Goal: Contribute content: Contribute content

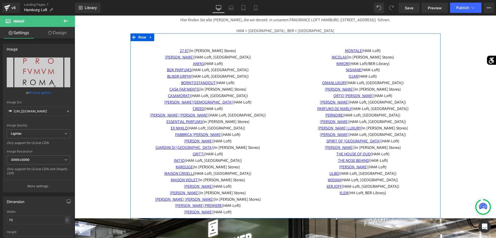
scroll to position [158, 0]
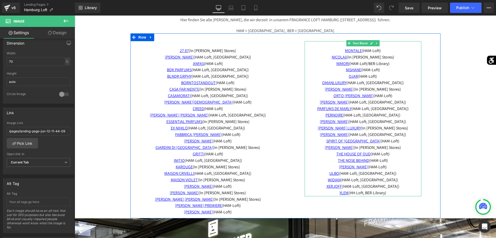
click at [397, 115] on span "PERNOIRE (HAM-Loft, BER-Library)" at bounding box center [363, 114] width 75 height 5
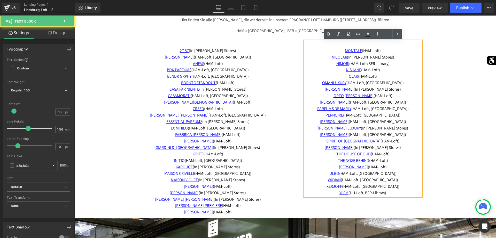
click at [397, 115] on span "PERNOIRE (HAM-Loft, BER-Library)" at bounding box center [363, 114] width 75 height 5
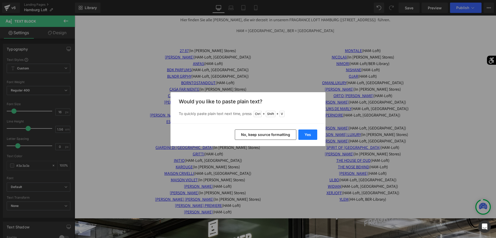
click at [313, 137] on button "Yes" at bounding box center [308, 134] width 19 height 10
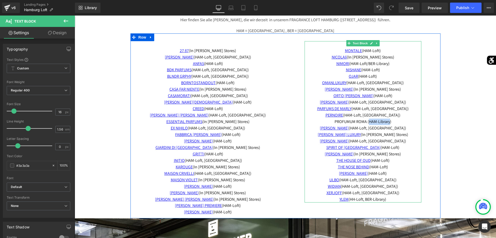
drag, startPoint x: 394, startPoint y: 122, endPoint x: 371, endPoint y: 123, distance: 22.5
click at [371, 123] on span "PROFUMUM ROMA (HAM-Library)" at bounding box center [363, 121] width 57 height 5
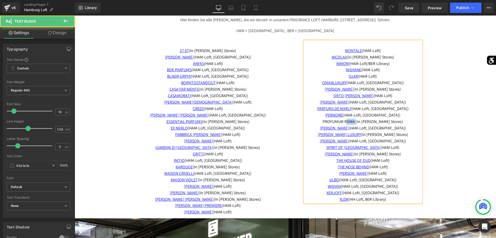
drag, startPoint x: 367, startPoint y: 122, endPoint x: 358, endPoint y: 121, distance: 9.1
click at [358, 121] on span "PROFUMUM ROMA (In allen Stores)" at bounding box center [363, 121] width 80 height 5
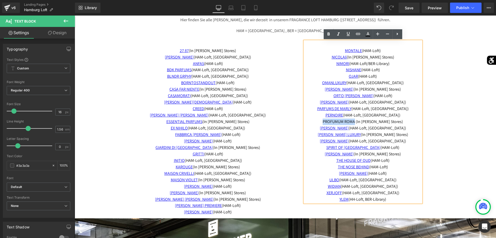
drag, startPoint x: 329, startPoint y: 121, endPoint x: 365, endPoint y: 124, distance: 36.6
click at [365, 124] on p "PROFUMUM ROMA (In allen Stores)" at bounding box center [363, 121] width 117 height 6
click at [358, 36] on icon at bounding box center [358, 34] width 6 height 6
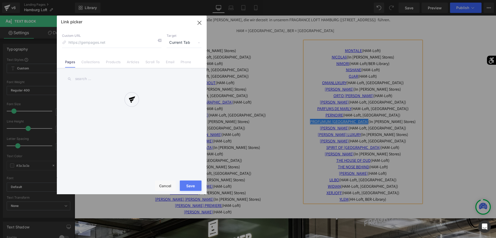
click at [412, 0] on div "Text Color Highlight Color #333333 Edit or remove link: Edit - Unlink - Cancel …" at bounding box center [248, 0] width 496 height 0
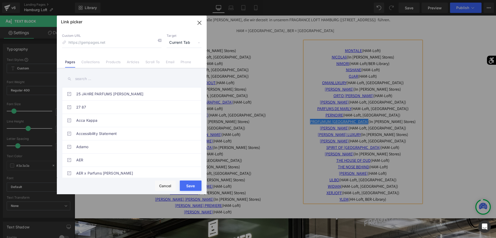
click at [122, 77] on input "text" at bounding box center [132, 79] width 140 height 12
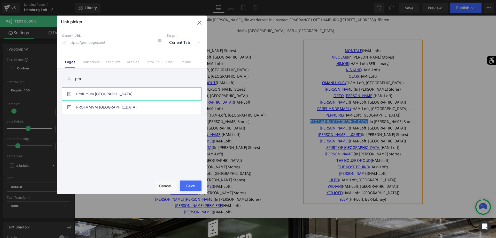
type input "pro"
click at [105, 97] on link "Profumum Roma" at bounding box center [133, 93] width 114 height 13
type input "/pages/landing-page-jun-12-11-44-09"
drag, startPoint x: 184, startPoint y: 186, endPoint x: 114, endPoint y: 171, distance: 71.6
click at [184, 186] on button "Save" at bounding box center [191, 185] width 22 height 10
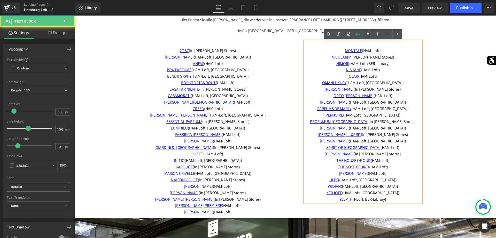
click at [325, 122] on p "PROFUMUM ROMA (In allen Stores)" at bounding box center [363, 121] width 117 height 6
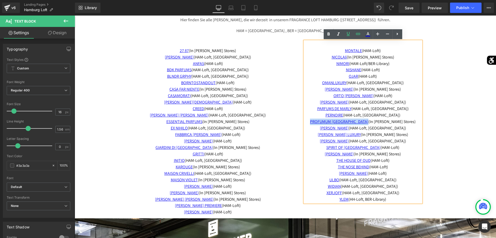
drag, startPoint x: 367, startPoint y: 122, endPoint x: 326, endPoint y: 122, distance: 41.1
click at [326, 122] on p "PROFUMUM ROMA (In allen Stores)" at bounding box center [363, 121] width 117 height 6
click at [361, 34] on link at bounding box center [358, 34] width 10 height 10
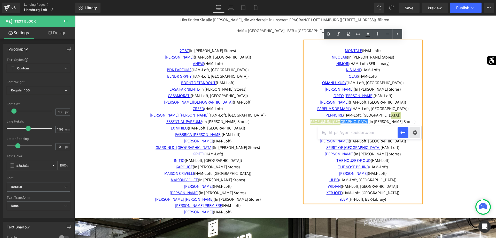
click at [415, 0] on div "Text Color Highlight Color #333333 Edit or remove link: Edit - Unlink - Cancel" at bounding box center [248, 0] width 496 height 0
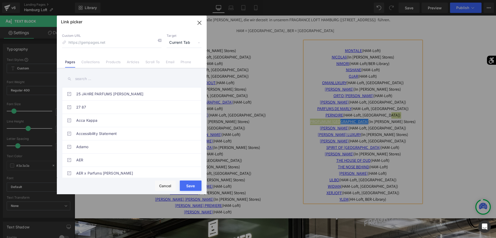
click at [118, 77] on input "text" at bounding box center [132, 79] width 140 height 12
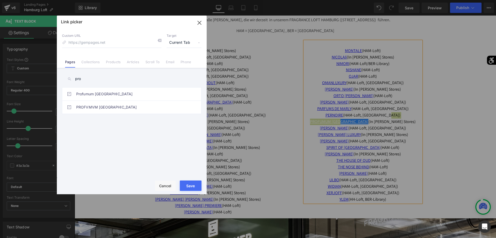
type input "pro"
click at [154, 105] on link "PROFVMVM [GEOGRAPHIC_DATA]" at bounding box center [133, 107] width 114 height 13
type input "/pages/profvmvm-roma"
click at [194, 188] on button "Save" at bounding box center [191, 185] width 22 height 10
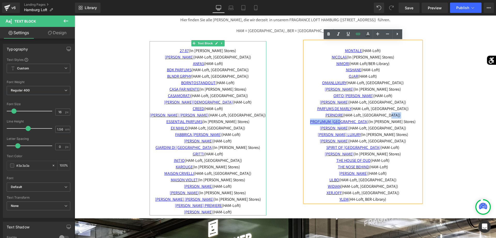
click at [237, 166] on p "KAROUGE (In allen Stores)" at bounding box center [208, 167] width 117 height 6
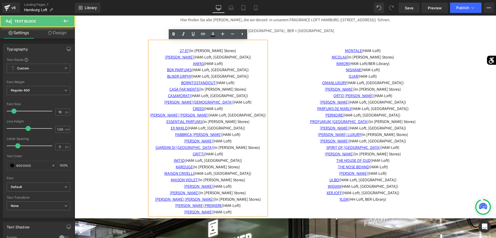
click at [235, 167] on p "KAROUGE (In allen Stores)" at bounding box center [208, 167] width 117 height 6
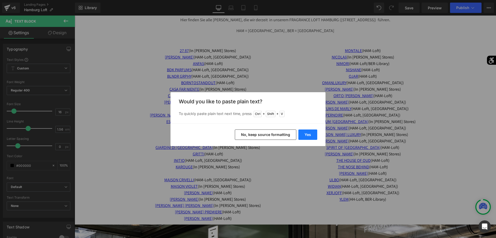
click at [309, 134] on button "Yes" at bounding box center [308, 134] width 19 height 10
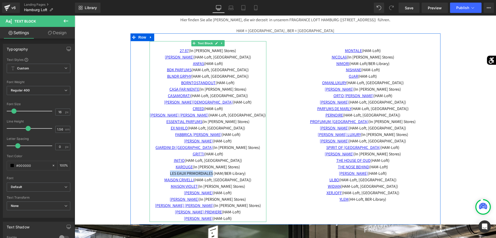
drag, startPoint x: 216, startPoint y: 173, endPoint x: 164, endPoint y: 176, distance: 51.6
click at [164, 176] on p "LES EAUX PRIMORDIALES (HAM/BER-Library)" at bounding box center [208, 173] width 117 height 6
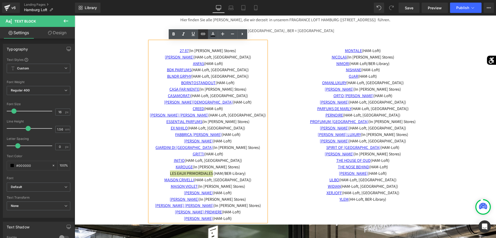
click at [200, 34] on icon at bounding box center [203, 34] width 6 height 6
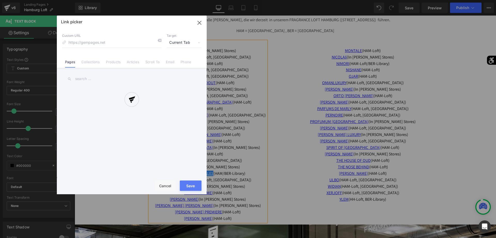
click at [262, 0] on div "Text Color Highlight Color #333333 Edit or remove link: Edit - Unlink - Cancel …" at bounding box center [248, 0] width 496 height 0
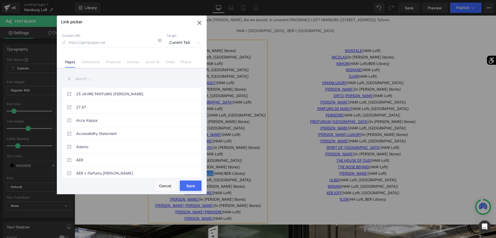
click at [114, 82] on input "text" at bounding box center [132, 79] width 140 height 12
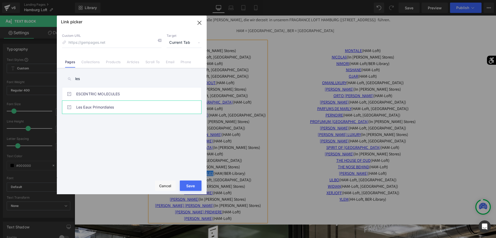
type input "les"
click at [111, 103] on link "Les Eaux Primordiales" at bounding box center [133, 107] width 114 height 13
type input "/pages/landing-page-jun-3-11-37-17"
click at [195, 185] on button "Save" at bounding box center [191, 185] width 22 height 10
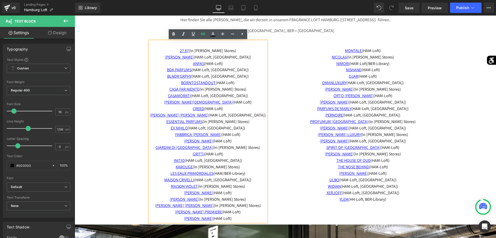
click at [228, 173] on span "LES EAUX PRIMORDIALES (HAM/BER-Library)" at bounding box center [208, 172] width 75 height 5
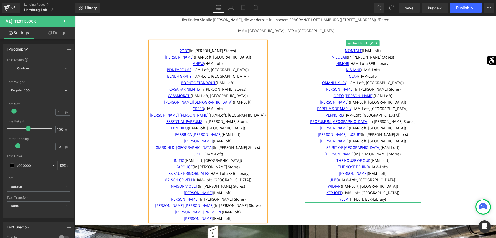
click at [388, 57] on p "NICOLAIï (In allen Stores)" at bounding box center [363, 57] width 117 height 6
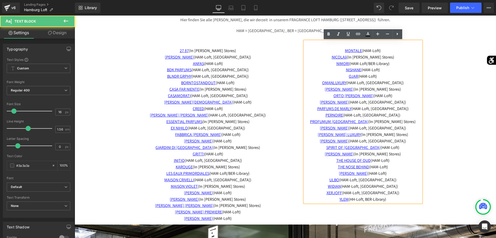
click at [387, 50] on p "MONTALE (HAM-Loft)" at bounding box center [363, 51] width 117 height 6
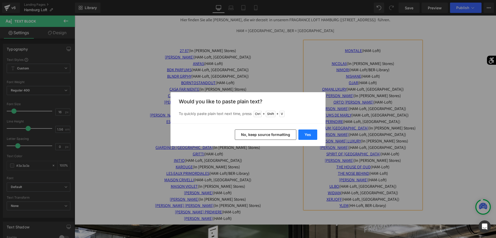
click at [315, 133] on button "Yes" at bounding box center [308, 134] width 19 height 10
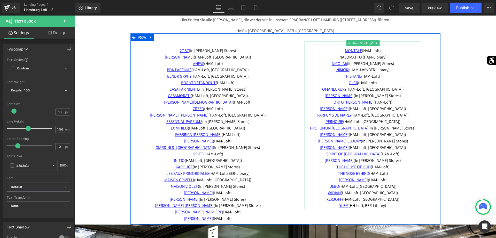
click at [387, 56] on span "NASOMATTO (HAM-Library)" at bounding box center [363, 56] width 47 height 5
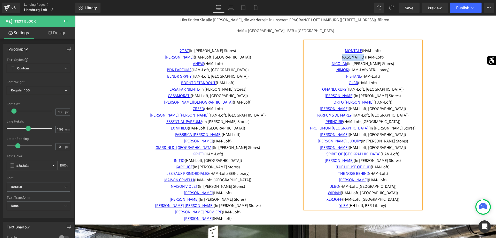
drag, startPoint x: 366, startPoint y: 57, endPoint x: 340, endPoint y: 59, distance: 26.4
click at [340, 59] on p "NASOMATTO (HAM-Loft)" at bounding box center [363, 57] width 117 height 6
click at [354, 36] on link at bounding box center [358, 34] width 10 height 10
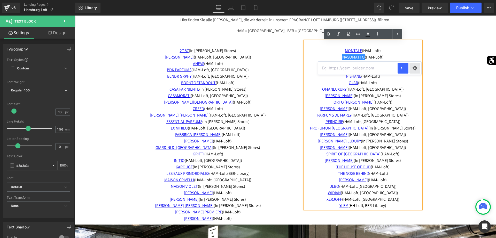
click at [411, 0] on div "Text Color Highlight Color #333333 Edit or remove link: Edit - Unlink - Cancel" at bounding box center [248, 0] width 496 height 0
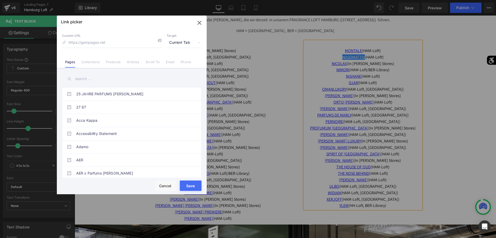
click at [153, 78] on input "text" at bounding box center [132, 79] width 140 height 12
type input "b"
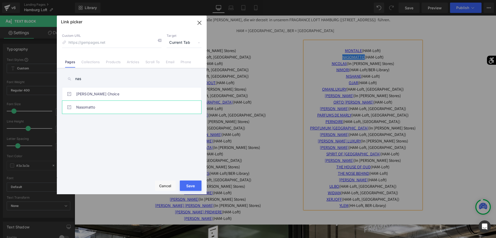
type input "nas"
click at [109, 101] on link "Nasomatto" at bounding box center [133, 107] width 114 height 13
type input "/pages/nasomatto"
click at [196, 187] on button "Save" at bounding box center [191, 185] width 22 height 10
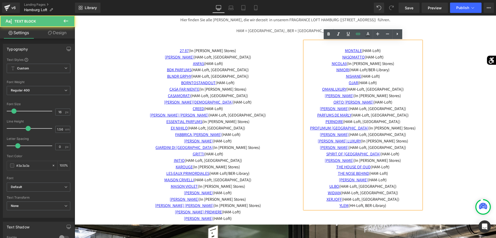
drag, startPoint x: 394, startPoint y: 71, endPoint x: 331, endPoint y: 72, distance: 62.9
click at [331, 72] on p "NIMORI (HAM-Loft/BER-Library)" at bounding box center [363, 70] width 117 height 6
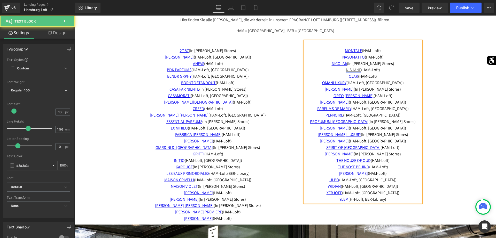
drag, startPoint x: 384, startPoint y: 69, endPoint x: 344, endPoint y: 72, distance: 40.7
click at [344, 72] on p "NISHANE (HAM-Loft)" at bounding box center [363, 70] width 117 height 6
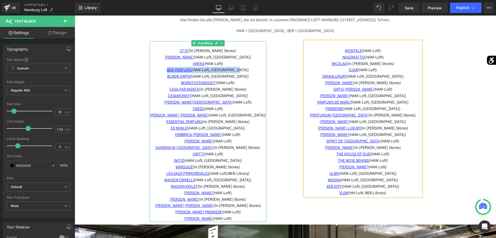
drag, startPoint x: 248, startPoint y: 70, endPoint x: 168, endPoint y: 70, distance: 80.2
click at [168, 70] on p "27 87 (I n allen Stores) ADAMO (HAM-Loft, BER-Library) ANFAS (HAM-Loft) BDK PAR…" at bounding box center [208, 61] width 117 height 26
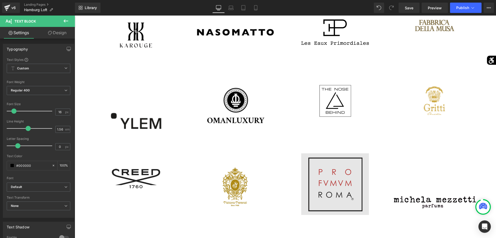
scroll to position [844, 0]
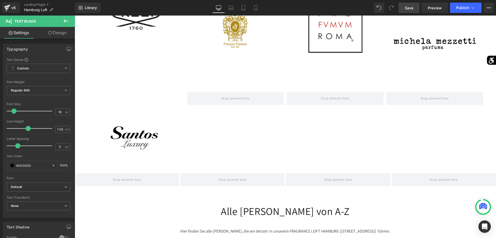
click at [411, 8] on span "Save" at bounding box center [409, 7] width 9 height 5
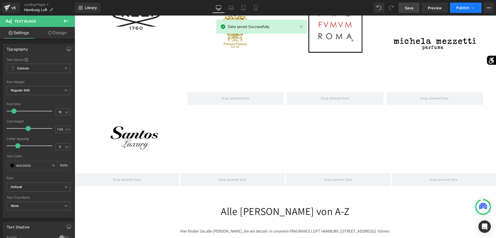
click at [472, 7] on icon at bounding box center [473, 8] width 3 height 2
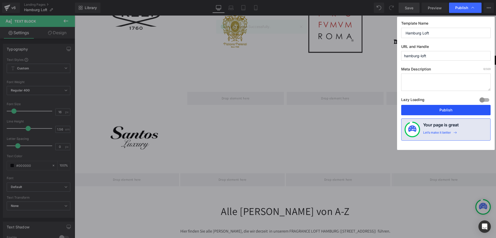
click at [445, 109] on button "Publish" at bounding box center [446, 110] width 89 height 10
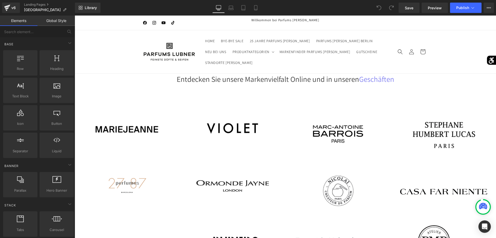
scroll to position [1081, 0]
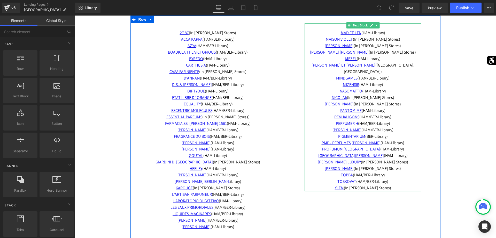
click at [397, 146] on p "PROFUMUM ROMA (HAM-Library)" at bounding box center [363, 149] width 117 height 6
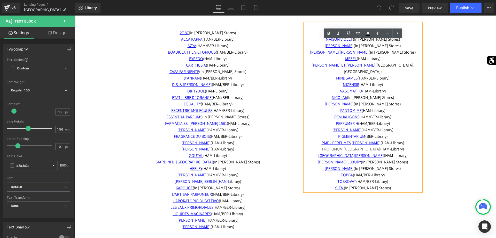
drag, startPoint x: 400, startPoint y: 144, endPoint x: 332, endPoint y: 143, distance: 68.0
click at [332, 146] on p "PROFUMUM ROMA (HAM-Library)" at bounding box center [363, 149] width 117 height 6
copy span "PROFUMUM ROMA (HAM-Library)"
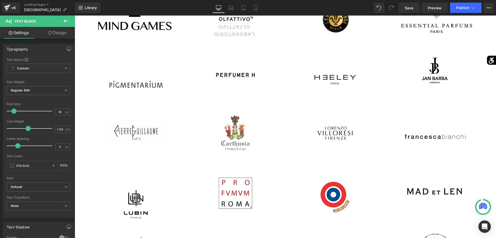
scroll to position [422, 0]
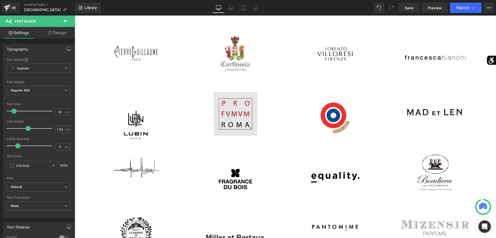
click at [237, 111] on div "Image" at bounding box center [235, 114] width 97 height 44
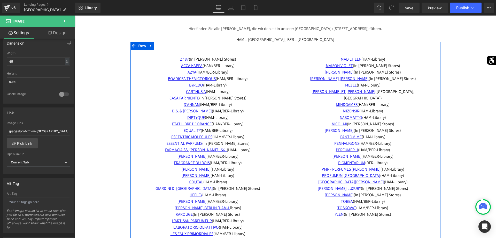
scroll to position [1134, 0]
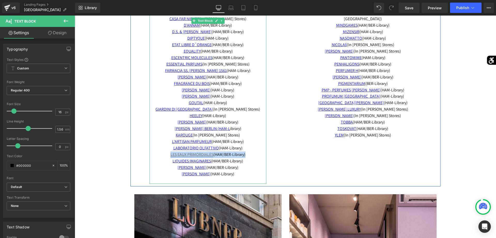
drag, startPoint x: 253, startPoint y: 154, endPoint x: 164, endPoint y: 155, distance: 88.2
click at [171, 155] on span "LES EAUX PRIMORDIALES (HAM/BER-Library)" at bounding box center [208, 154] width 75 height 5
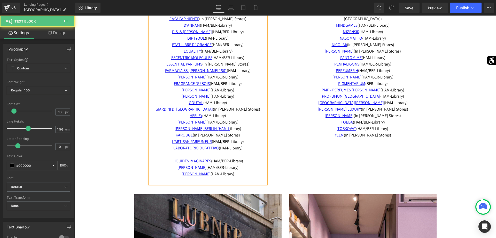
click at [221, 153] on p at bounding box center [208, 154] width 117 height 6
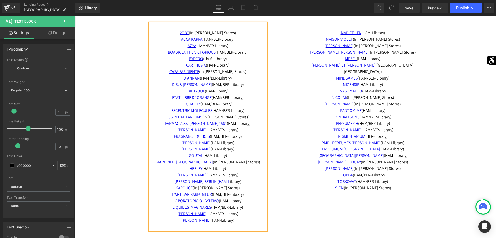
scroll to position [1055, 0]
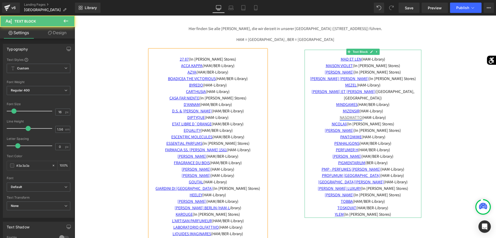
drag, startPoint x: 391, startPoint y: 110, endPoint x: 337, endPoint y: 111, distance: 53.3
click at [337, 114] on p "NASOMATTO (HAM-Library)" at bounding box center [363, 117] width 117 height 6
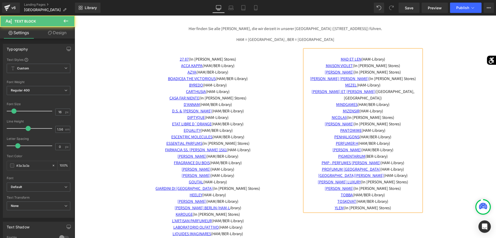
click at [394, 114] on p "NICOLAIï (In allen Stores)" at bounding box center [363, 117] width 117 height 6
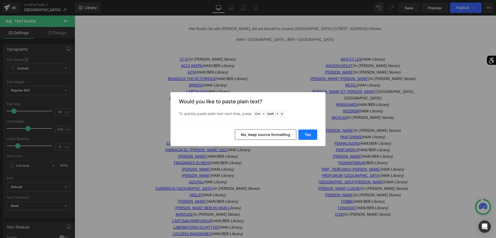
click at [302, 133] on button "Yes" at bounding box center [308, 134] width 19 height 10
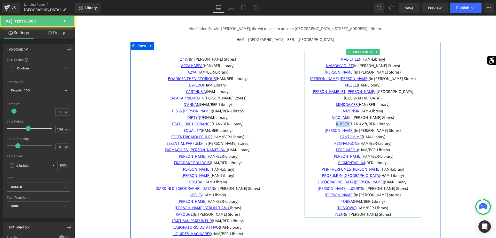
drag, startPoint x: 349, startPoint y: 118, endPoint x: 331, endPoint y: 116, distance: 18.2
click at [331, 121] on p "NIMORI (HAM-Loft/BER-Library)" at bounding box center [363, 124] width 117 height 6
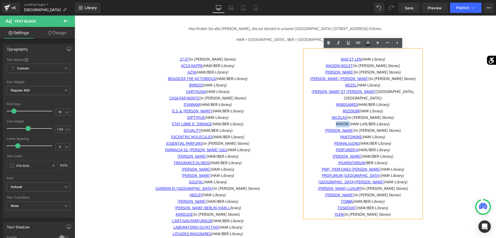
click at [336, 121] on span "NIMORI (HAM-Loft/BER-Library)" at bounding box center [363, 123] width 54 height 5
drag, startPoint x: 334, startPoint y: 116, endPoint x: 348, endPoint y: 117, distance: 14.2
click at [348, 121] on span "NIMORI (HAM-Loft/BER-Library)" at bounding box center [363, 123] width 54 height 5
click at [356, 40] on link at bounding box center [358, 43] width 10 height 10
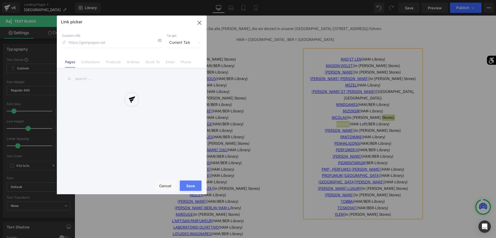
click at [408, 0] on div "Text Color Highlight Color #333333 Edit or remove link: Edit - Unlink - Cancel …" at bounding box center [248, 0] width 496 height 0
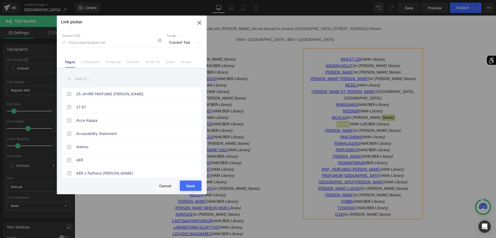
click at [158, 82] on input "text" at bounding box center [132, 79] width 140 height 12
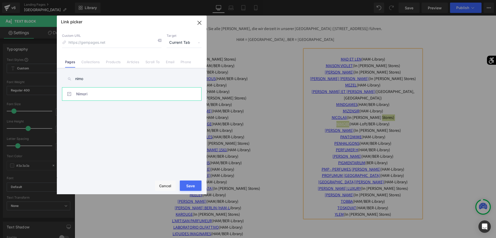
type input "nimo"
click at [105, 95] on link "Nimori" at bounding box center [133, 93] width 114 height 13
type input "/pages/nimori"
drag, startPoint x: 187, startPoint y: 184, endPoint x: 113, endPoint y: 169, distance: 76.1
click at [187, 184] on button "Save" at bounding box center [191, 185] width 22 height 10
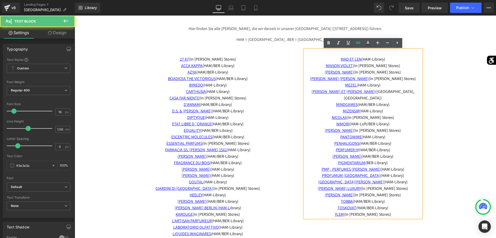
click at [367, 121] on span "NIMORI (HAM-Loft/BER-Library)" at bounding box center [363, 123] width 53 height 5
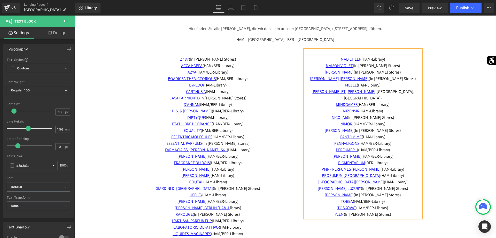
click at [391, 121] on p "NIMORI (HAM/BER-Library)" at bounding box center [363, 124] width 117 height 6
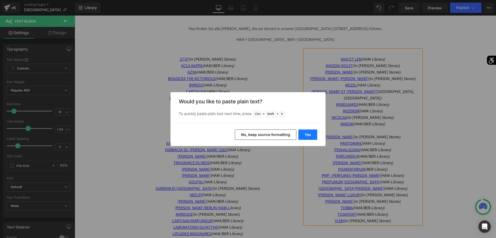
drag, startPoint x: 233, startPoint y: 119, endPoint x: 308, endPoint y: 135, distance: 76.1
click at [308, 135] on button "Yes" at bounding box center [308, 134] width 19 height 10
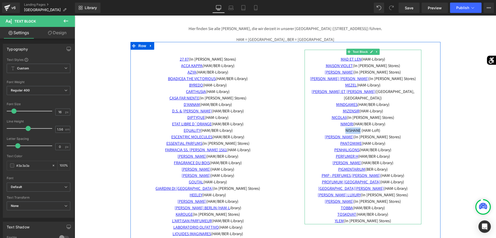
drag, startPoint x: 361, startPoint y: 125, endPoint x: 345, endPoint y: 125, distance: 16.3
click at [346, 127] on span "NISHANE (HAM-Loft)" at bounding box center [363, 129] width 35 height 5
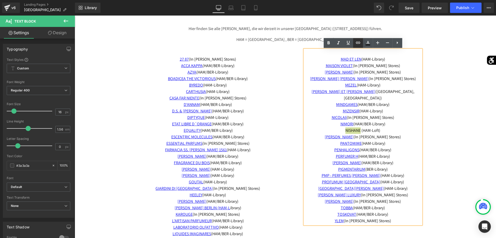
click at [357, 47] on link at bounding box center [358, 43] width 10 height 10
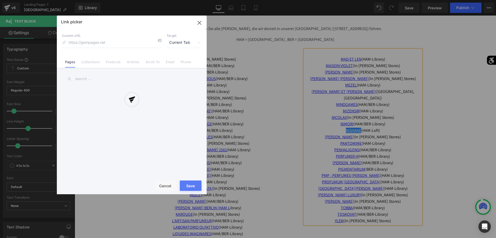
click at [412, 0] on div "Text Color Highlight Color #333333 Edit or remove link: Edit - Unlink - Cancel …" at bounding box center [248, 0] width 496 height 0
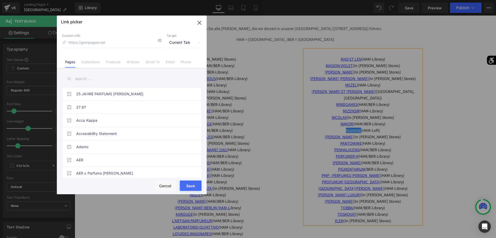
click at [163, 82] on input "text" at bounding box center [132, 79] width 140 height 12
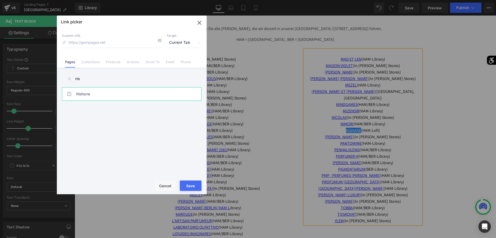
type input "nis"
click at [151, 99] on link "Nishane" at bounding box center [133, 93] width 114 height 13
type input "/pages/nishane"
drag, startPoint x: 193, startPoint y: 186, endPoint x: 118, endPoint y: 171, distance: 75.8
click at [193, 186] on button "Save" at bounding box center [191, 185] width 22 height 10
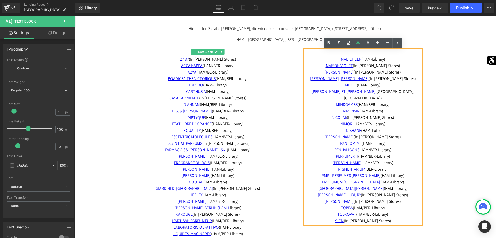
click at [241, 73] on p "AZYA (HAM/BER-Library)" at bounding box center [208, 72] width 117 height 6
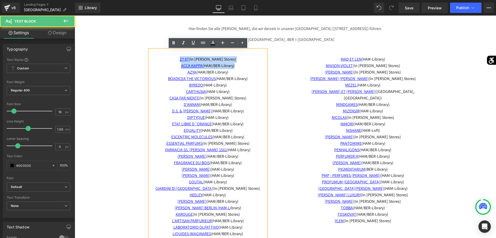
click at [241, 73] on p "AZYA (HAM/BER-Library)" at bounding box center [208, 72] width 117 height 6
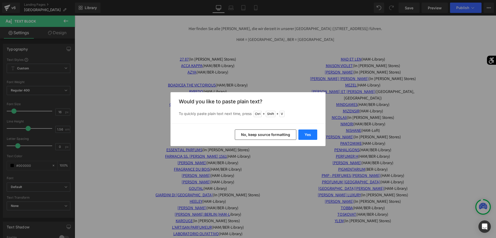
click at [310, 133] on button "Yes" at bounding box center [308, 134] width 19 height 10
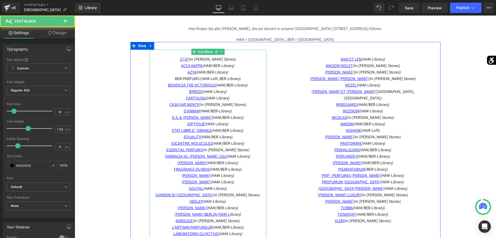
click at [222, 78] on span "BDK PARFUMS (HAM-Loft, BER-Library)" at bounding box center [208, 78] width 66 height 5
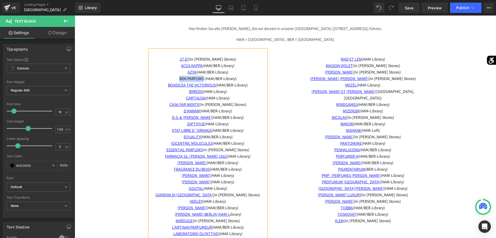
drag, startPoint x: 203, startPoint y: 79, endPoint x: 175, endPoint y: 79, distance: 28.4
click at [179, 79] on span "BDK PARFUMS (HAM/BER-Library)" at bounding box center [207, 78] width 57 height 5
click at [206, 44] on icon at bounding box center [203, 43] width 6 height 6
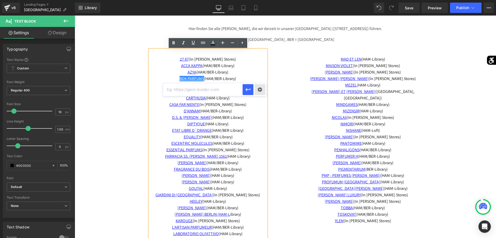
click at [258, 0] on div "Text Color Highlight Color #333333 Edit or remove link: Edit - Unlink - Cancel" at bounding box center [248, 0] width 496 height 0
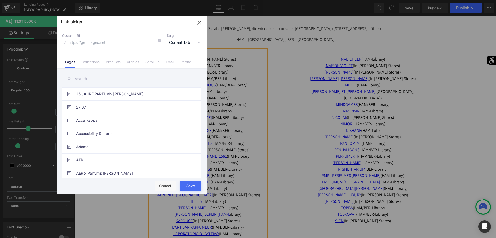
click at [122, 80] on input "text" at bounding box center [132, 79] width 140 height 12
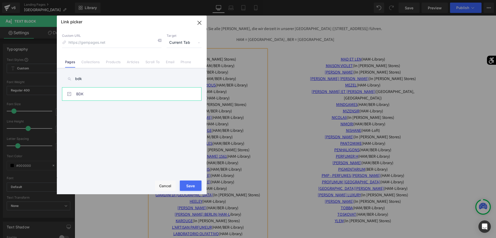
type input "bdk"
click at [99, 91] on link "BDK" at bounding box center [133, 93] width 114 height 13
type input "/pages/bdkparfums"
click at [189, 188] on button "Save" at bounding box center [191, 185] width 22 height 10
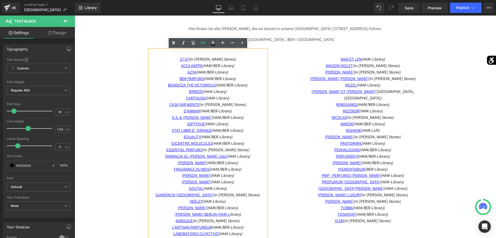
click at [272, 110] on div "27 87 (I n allen Stores) ACCA KAPPA (HAM/BER-Library) AZYA (HAM/BER-Library) BD…" at bounding box center [208, 156] width 155 height 213
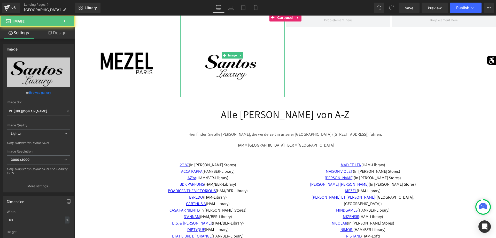
scroll to position [844, 0]
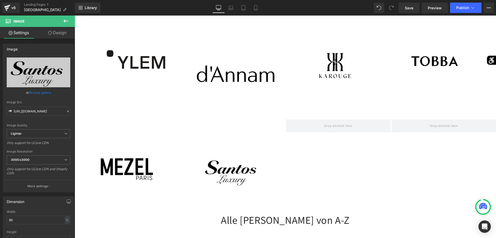
click at [63, 23] on icon at bounding box center [66, 21] width 6 height 6
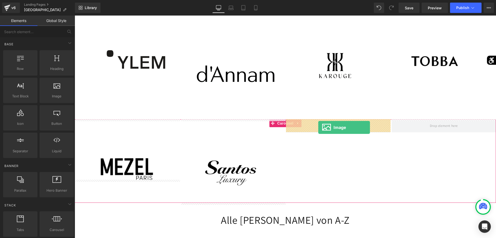
drag, startPoint x: 132, startPoint y: 115, endPoint x: 319, endPoint y: 127, distance: 186.6
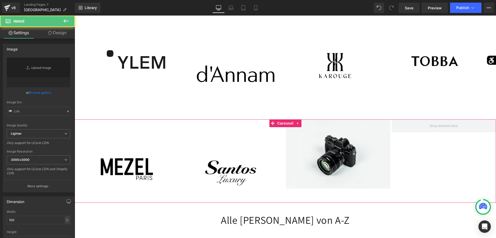
type input "//d1um8515vdn9kb.cloudfront.net/images/parallax.jpg"
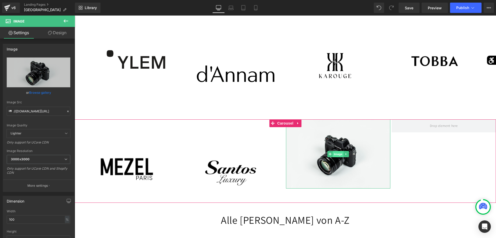
click at [338, 153] on span "Image" at bounding box center [338, 154] width 11 height 6
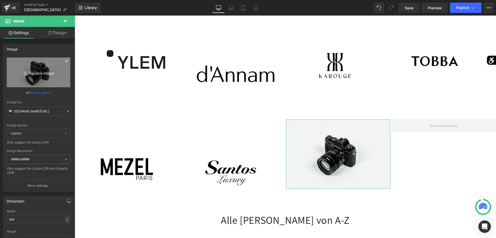
click at [61, 81] on link "Replace Image" at bounding box center [39, 72] width 64 height 30
type input "C:\fakepath\Logo_NIMORI Kopie 3.png"
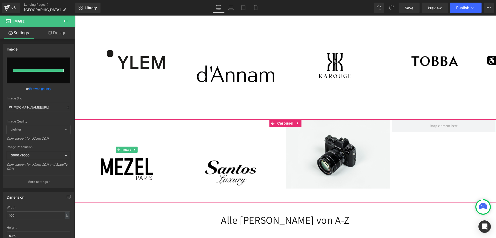
type input "https://ucarecdn.com/e272134a-7cb3-42af-9c59-14668d79b233/-/format/auto/-/previ…"
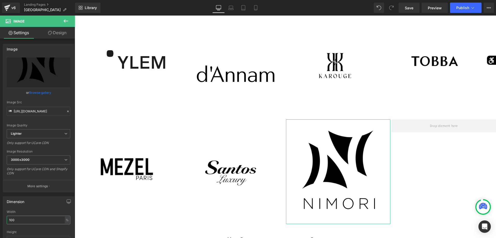
drag, startPoint x: 37, startPoint y: 220, endPoint x: 1, endPoint y: 220, distance: 35.7
click at [7, 220] on input "100" at bounding box center [39, 219] width 64 height 9
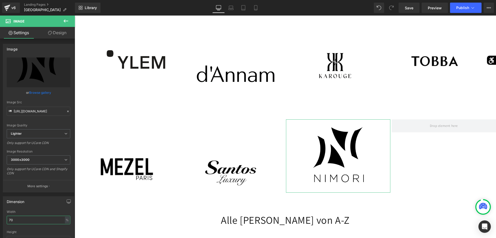
type input "7"
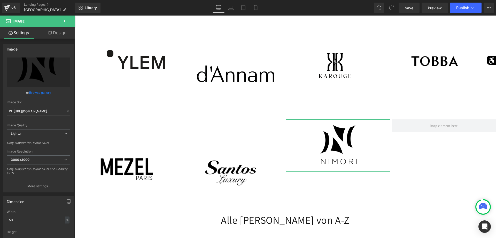
type input "50"
click at [54, 34] on link "Design" at bounding box center [57, 33] width 37 height 12
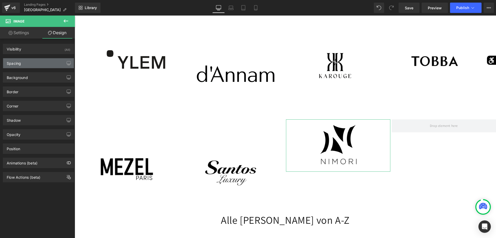
type input "0"
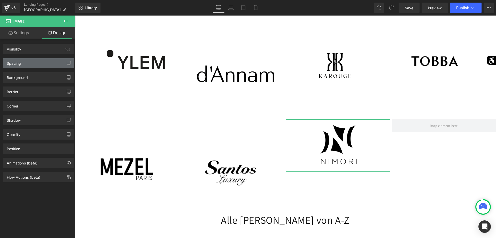
type input "0"
click at [22, 63] on div "Spacing" at bounding box center [38, 63] width 71 height 10
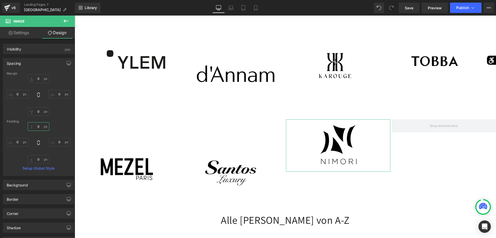
click at [37, 126] on input "0" at bounding box center [39, 126] width 22 height 9
type input "5"
type input "90"
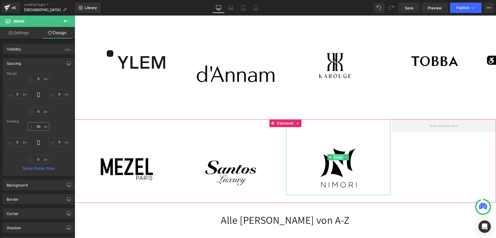
click at [338, 156] on span "Image" at bounding box center [338, 157] width 11 height 6
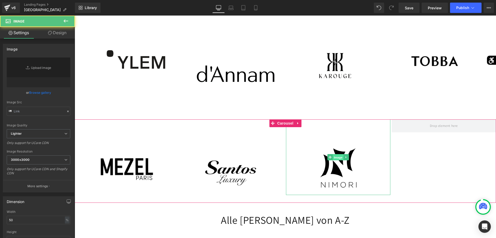
type input "https://ucarecdn.com/e272134a-7cb3-42af-9c59-14668d79b233/-/format/auto/-/previ…"
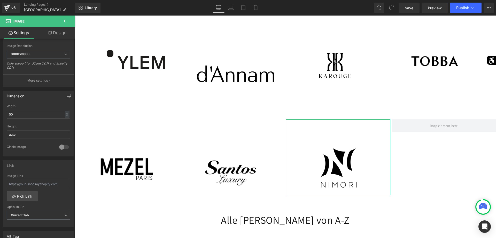
scroll to position [132, 0]
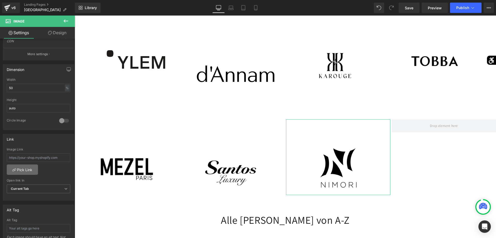
click at [26, 172] on link "Pick Link" at bounding box center [22, 169] width 31 height 10
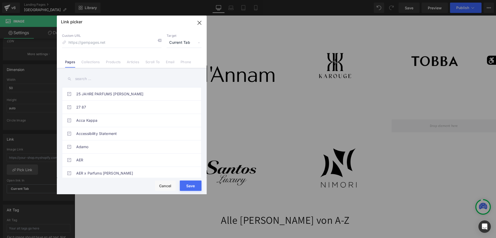
click at [109, 80] on input "text" at bounding box center [132, 79] width 140 height 12
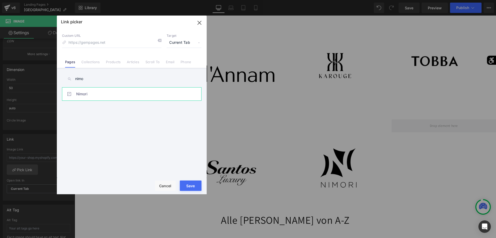
type input "nimo"
click at [96, 95] on link "Nimori" at bounding box center [133, 93] width 114 height 13
type input "/pages/nimori"
click at [189, 185] on button "Save" at bounding box center [191, 185] width 22 height 10
type input "/pages/nimori"
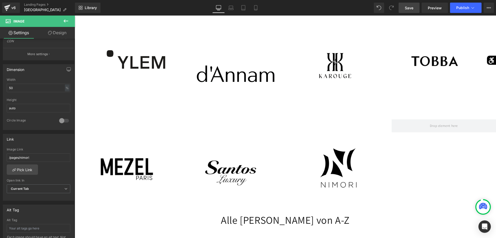
click at [408, 7] on span "Save" at bounding box center [409, 7] width 9 height 5
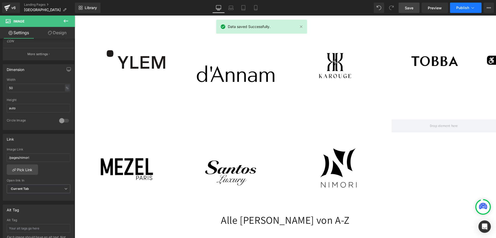
click at [463, 6] on span "Publish" at bounding box center [463, 8] width 13 height 4
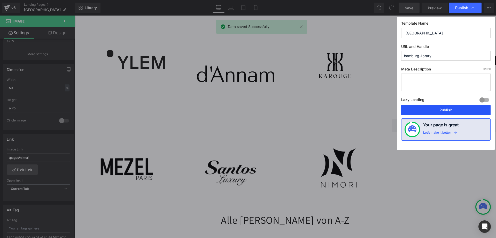
click at [437, 109] on button "Publish" at bounding box center [446, 110] width 89 height 10
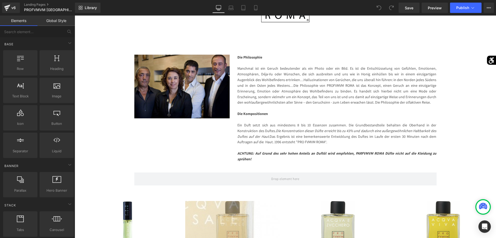
scroll to position [53, 0]
